Goal: Task Accomplishment & Management: Use online tool/utility

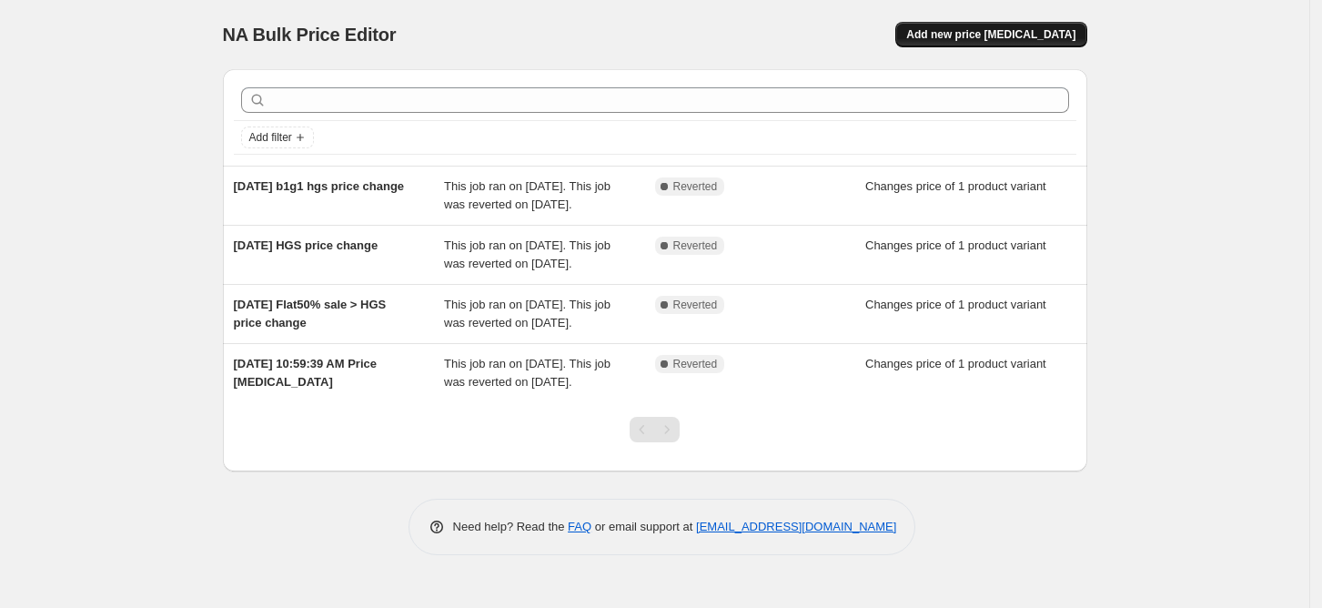
click at [1012, 25] on button "Add new price [MEDICAL_DATA]" at bounding box center [990, 34] width 191 height 25
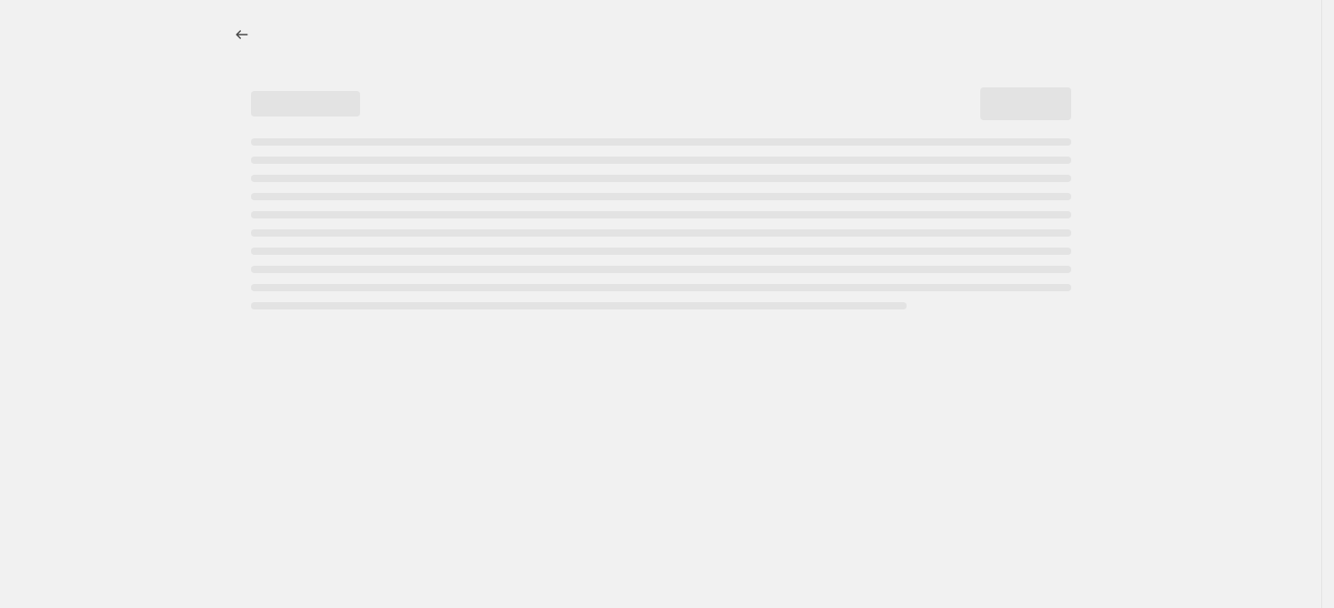
select select "percentage"
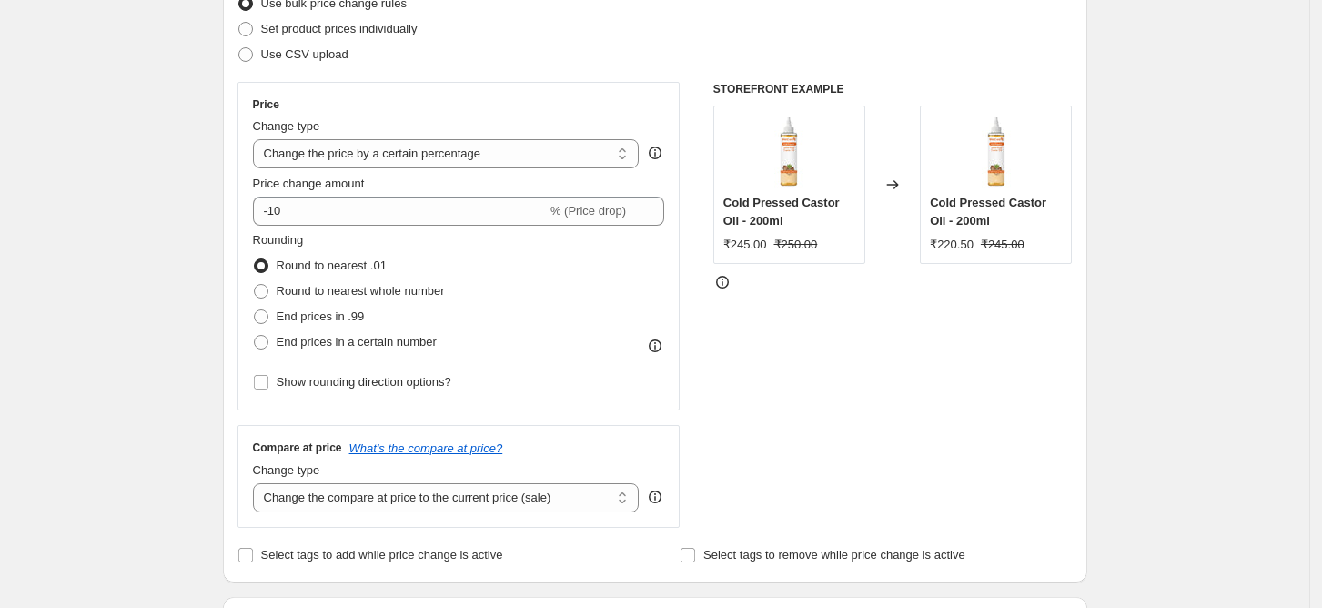
scroll to position [197, 0]
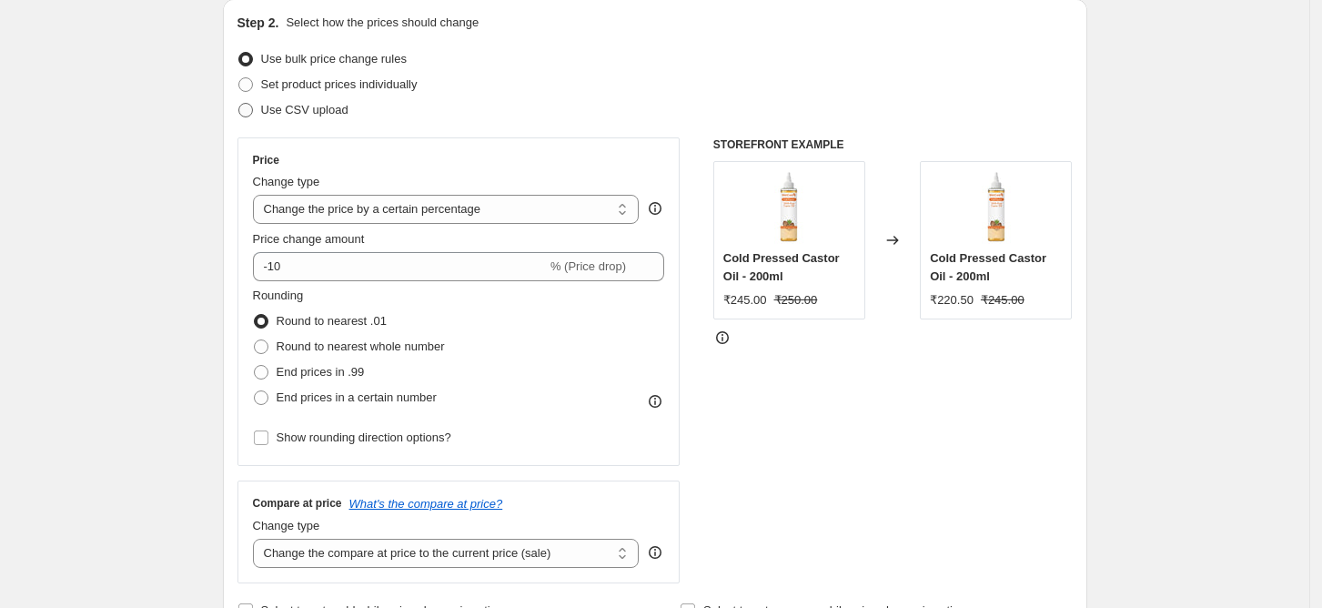
click at [253, 115] on span at bounding box center [245, 110] width 15 height 15
click at [239, 104] on input "Use CSV upload" at bounding box center [238, 103] width 1 height 1
radio input "true"
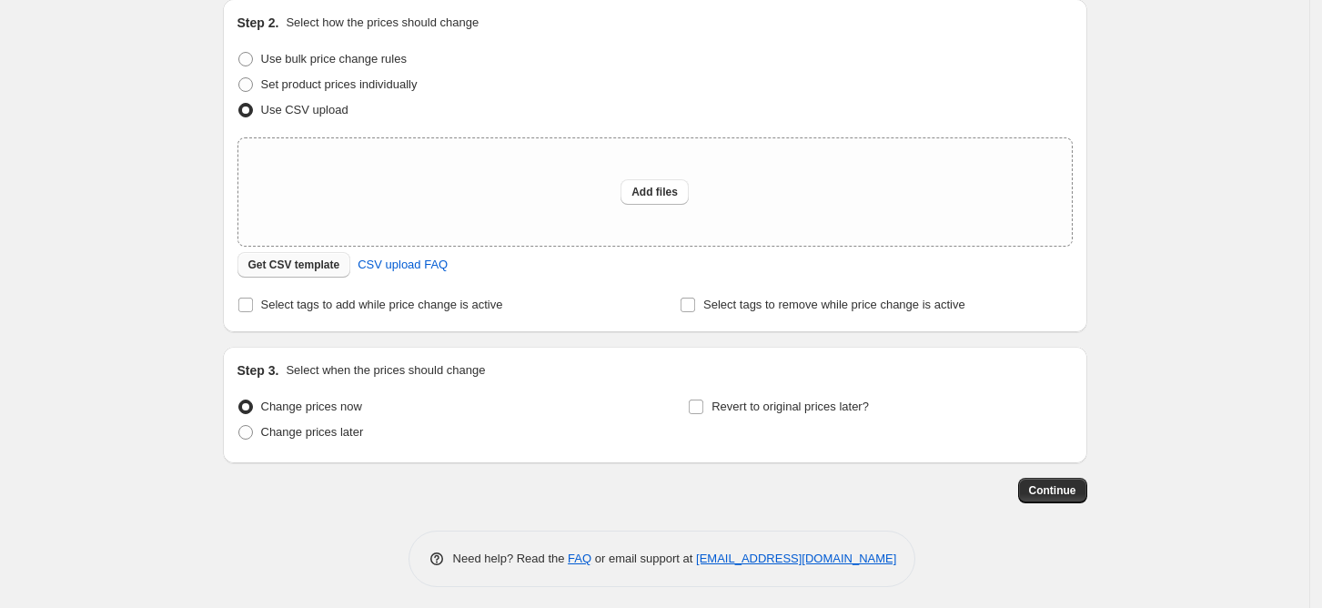
click at [287, 266] on span "Get CSV template" at bounding box center [294, 264] width 92 height 15
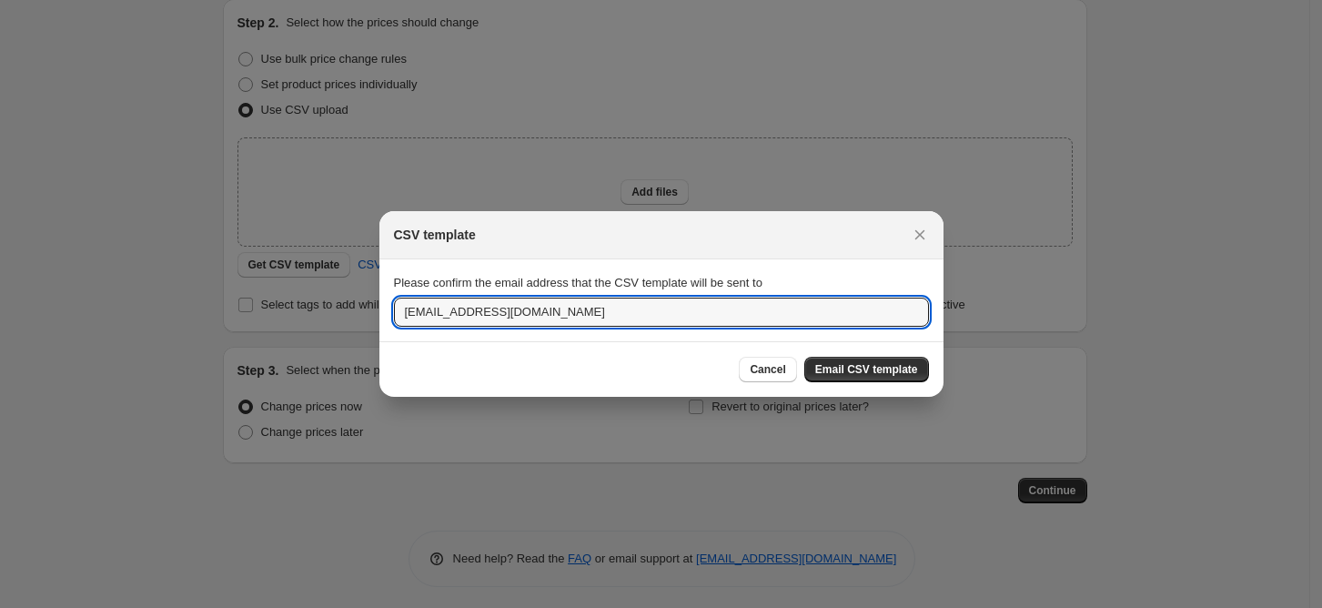
drag, startPoint x: 550, startPoint y: 318, endPoint x: 329, endPoint y: 306, distance: 221.4
click at [329, 573] on div "CSV template Please confirm the email address that the CSV template will be sen…" at bounding box center [661, 614] width 1322 height 0
type input "[PERSON_NAME][EMAIL_ADDRESS][DOMAIN_NAME]"
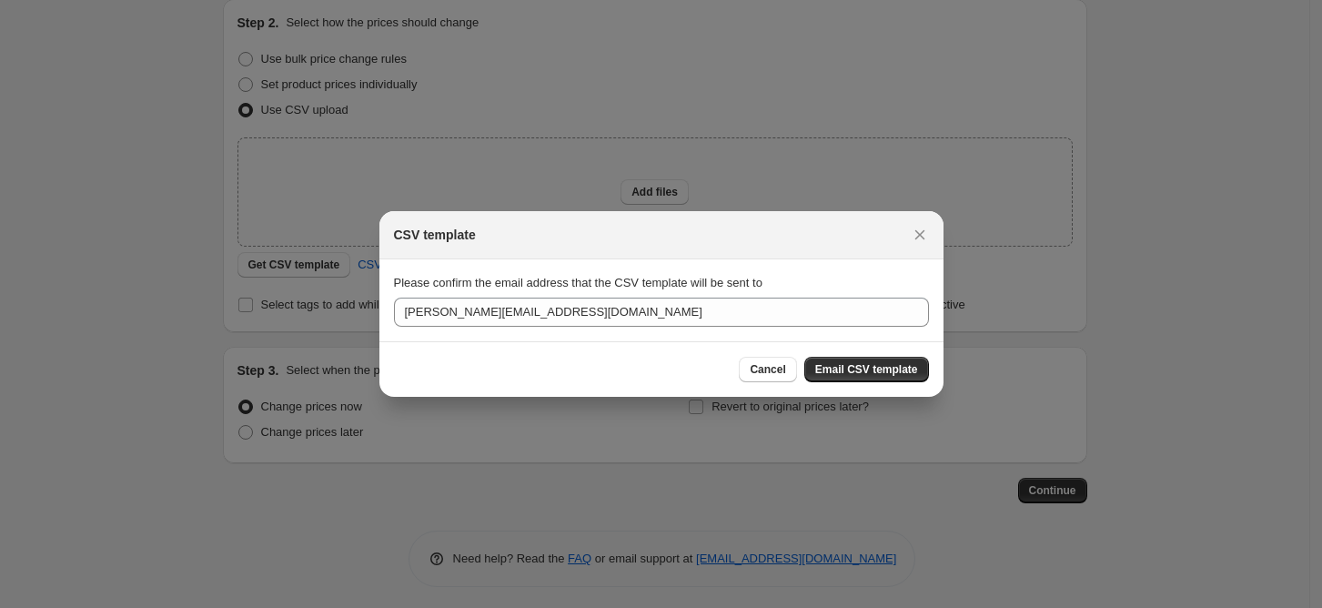
click at [895, 366] on span "Email CSV template" at bounding box center [866, 369] width 103 height 15
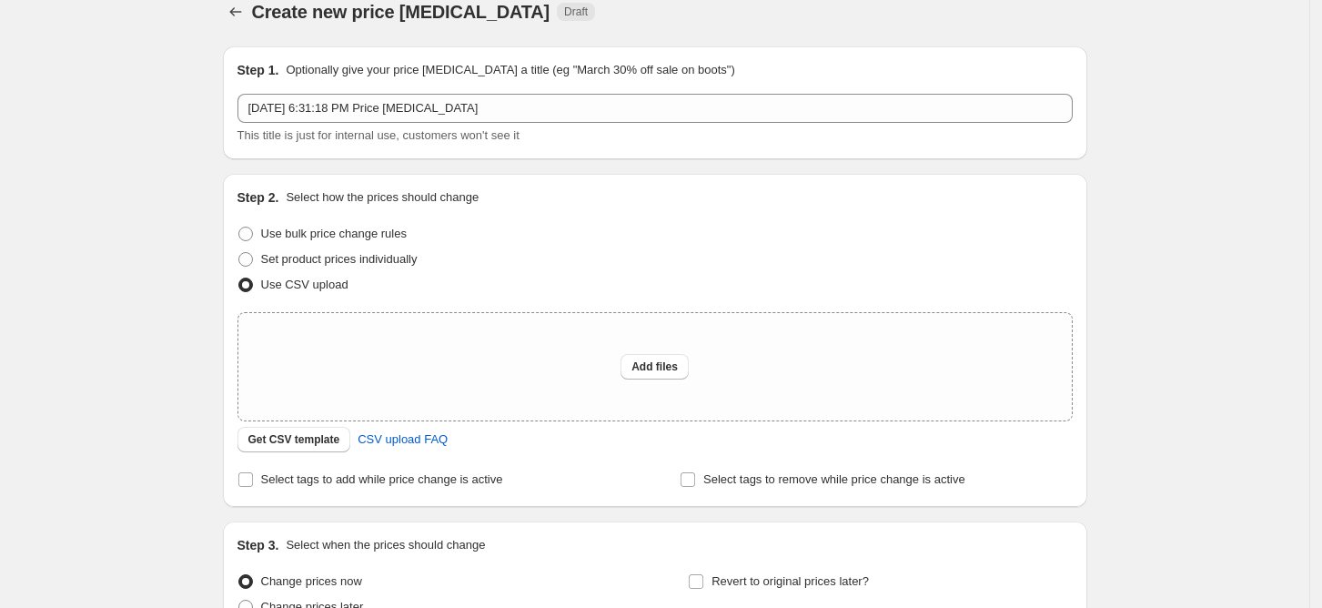
scroll to position [14, 0]
